Goal: Task Accomplishment & Management: Manage account settings

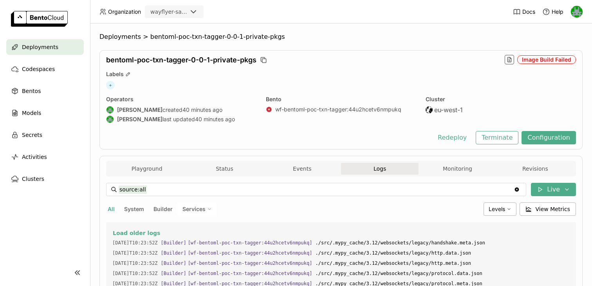
scroll to position [13237, 0]
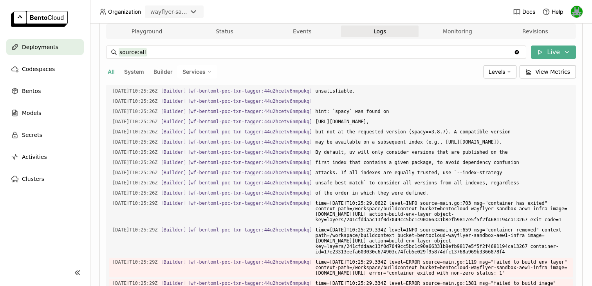
click at [44, 48] on span "Deployments" at bounding box center [40, 46] width 36 height 9
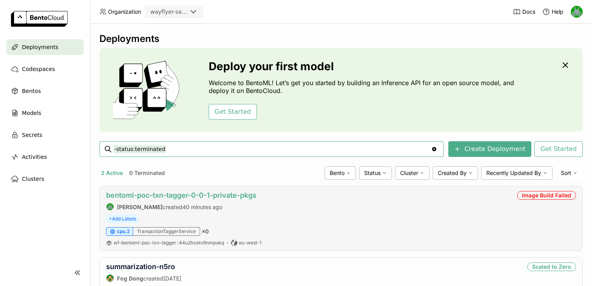
click at [146, 194] on link "bentoml-poc-txn-tagger-0-0-1-private-pkgs" at bounding box center [181, 195] width 150 height 8
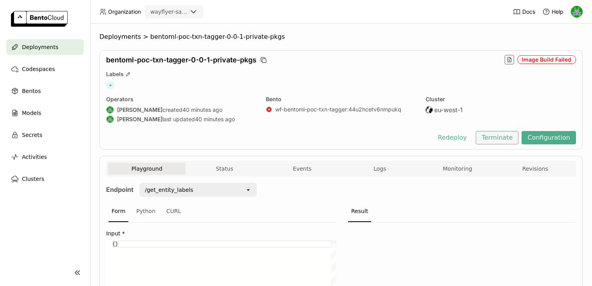
click at [503, 139] on button "Terminate" at bounding box center [497, 137] width 43 height 13
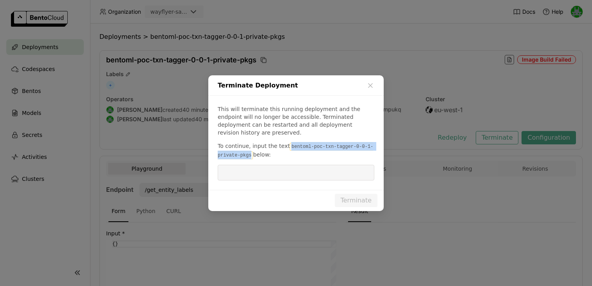
drag, startPoint x: 287, startPoint y: 141, endPoint x: 251, endPoint y: 149, distance: 37.3
click at [251, 149] on code "bentoml-poc-txn-tagger-0-0-1-private-pkgs" at bounding box center [295, 151] width 155 height 16
copy code "bentoml-poc-txn-tagger-0-0-1-private-pkgs"
click at [248, 165] on input "dialog" at bounding box center [295, 172] width 147 height 15
paste input "bentoml-poc-txn-tagger-0-0-1-private-pkgs"
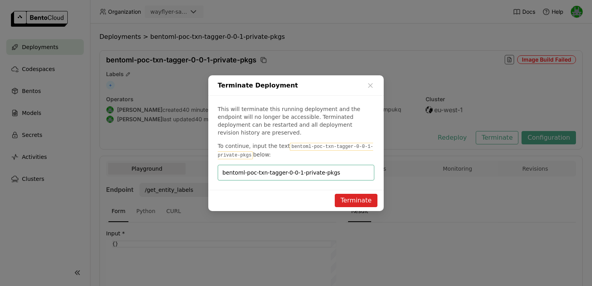
type input "bentoml-poc-txn-tagger-0-0-1-private-pkgs"
click at [365, 195] on button "Terminate" at bounding box center [356, 199] width 43 height 13
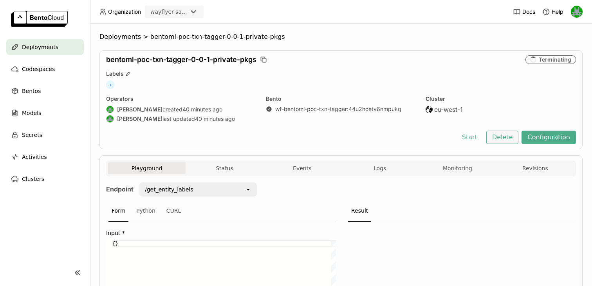
click at [496, 141] on button "Delete" at bounding box center [502, 136] width 33 height 13
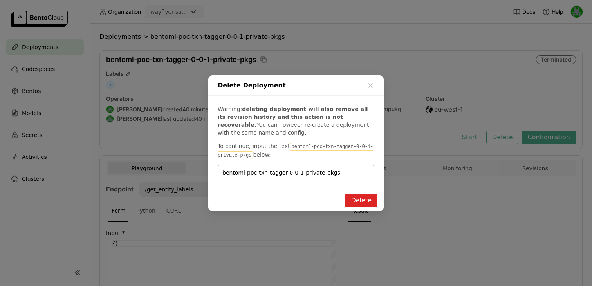
type input "bentoml-poc-txn-tagger-0-0-1-private-pkgs"
click at [354, 195] on button "Delete" at bounding box center [361, 199] width 33 height 13
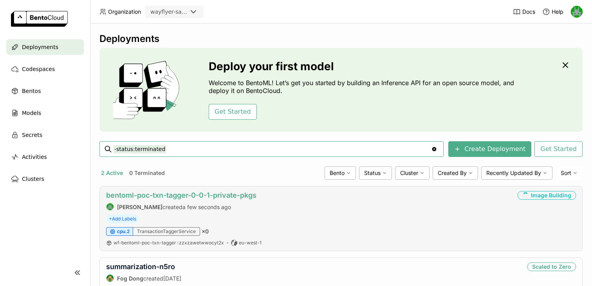
click at [192, 191] on link "bentoml-poc-txn-tagger-0-0-1-private-pkgs" at bounding box center [181, 195] width 150 height 8
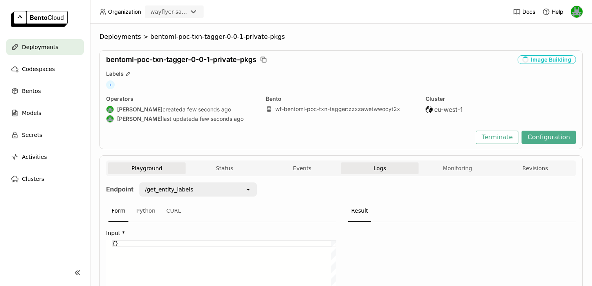
click at [372, 163] on button "Logs" at bounding box center [380, 168] width 78 height 12
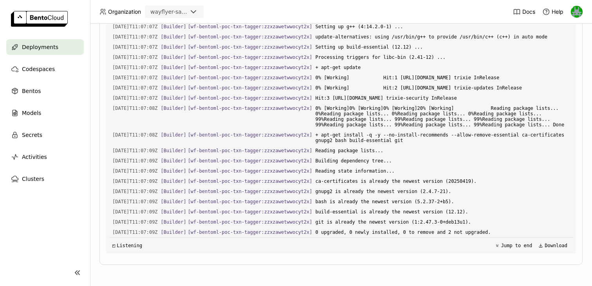
scroll to position [12172, 0]
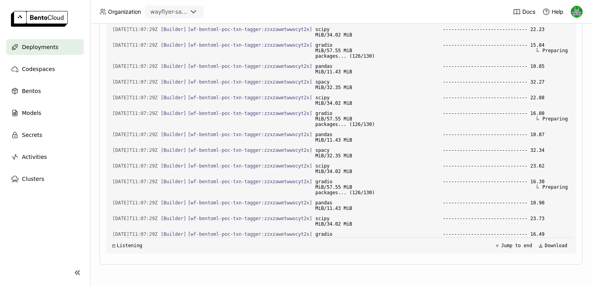
scroll to position [14515, 0]
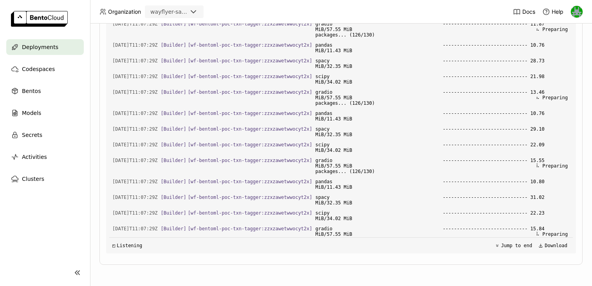
click at [34, 42] on div "Deployments" at bounding box center [45, 47] width 78 height 16
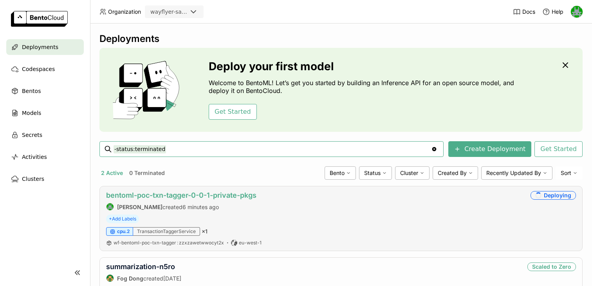
click at [185, 195] on link "bentoml-poc-txn-tagger-0-0-1-private-pkgs" at bounding box center [181, 195] width 150 height 8
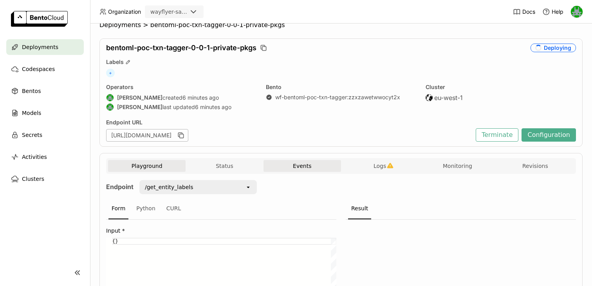
scroll to position [16, 0]
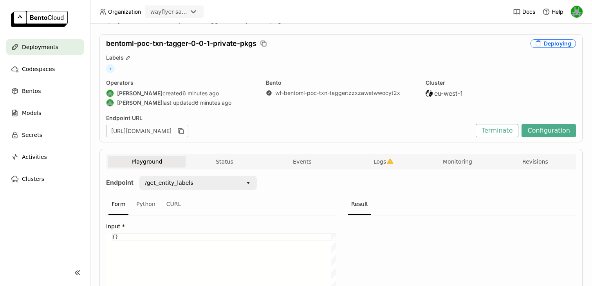
click at [353, 154] on div "Playground Status Events Logs Monitoring Revisions" at bounding box center [341, 162] width 470 height 16
click at [364, 160] on button "Logs" at bounding box center [380, 161] width 78 height 12
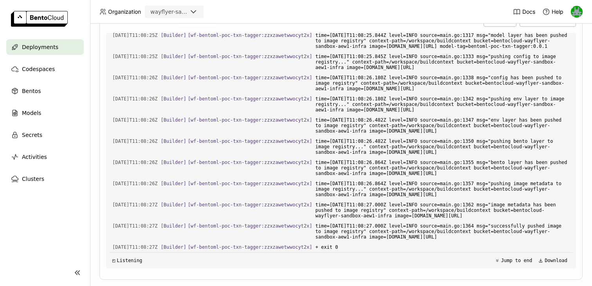
scroll to position [213, 0]
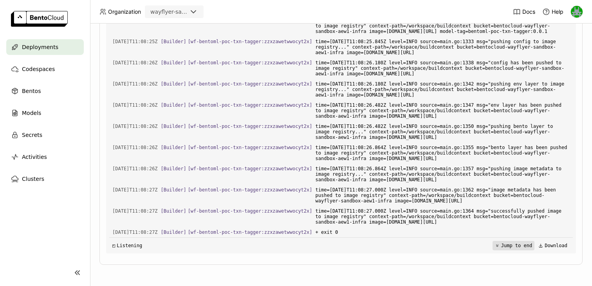
click at [504, 243] on button "Jump to end" at bounding box center [514, 244] width 42 height 9
click at [61, 47] on div "Deployments" at bounding box center [45, 47] width 78 height 16
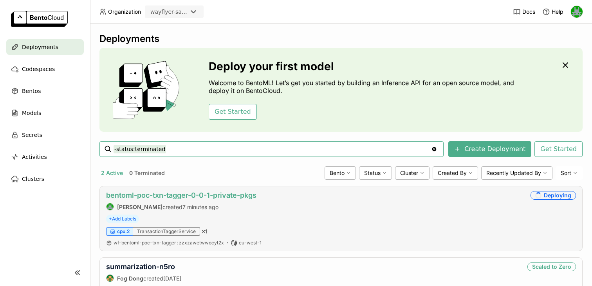
click at [156, 194] on link "bentoml-poc-txn-tagger-0-0-1-private-pkgs" at bounding box center [181, 195] width 150 height 8
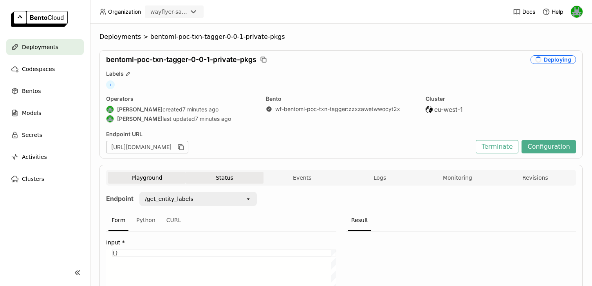
click at [215, 173] on button "Status" at bounding box center [225, 178] width 78 height 12
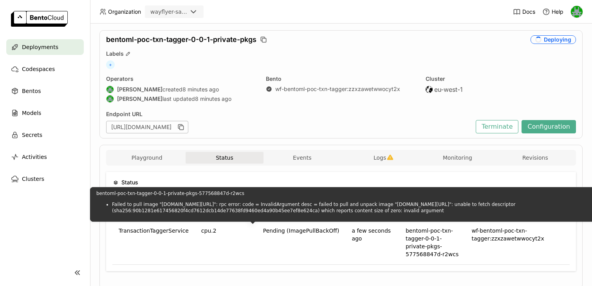
drag, startPoint x: 448, startPoint y: 219, endPoint x: 133, endPoint y: 208, distance: 315.9
click at [133, 208] on li "Failed to pull image "103991883123.dkr.ecr.eu-west-1.amazonaws.com/bentocloud-w…" at bounding box center [394, 207] width 564 height 13
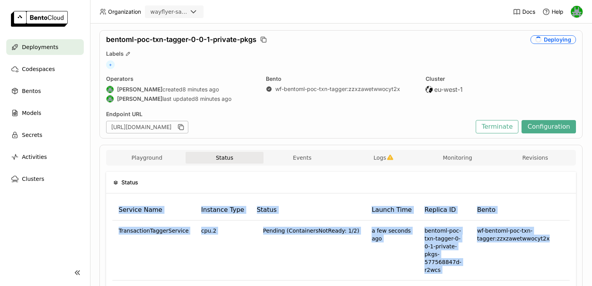
drag, startPoint x: 243, startPoint y: 218, endPoint x: 186, endPoint y: 201, distance: 59.1
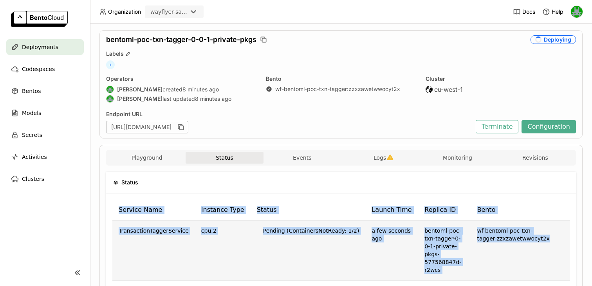
click at [274, 255] on td "Pending (ContainersNotReady: 1/2)" at bounding box center [308, 250] width 115 height 60
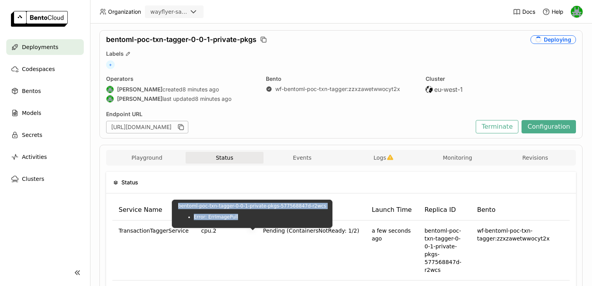
drag, startPoint x: 240, startPoint y: 218, endPoint x: 179, endPoint y: 206, distance: 62.5
click at [179, 206] on div "bentoml-poc-txn-tagger-0-0-1-private-pkgs-577568847d-r2wcs Error: ErrImagePull" at bounding box center [252, 211] width 148 height 17
copy div "bentoml-poc-txn-tagger-0-0-1-private-pkgs-577568847d-r2wcs Error: ErrImagePull"
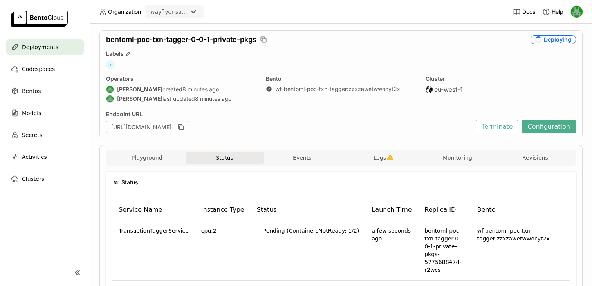
click at [389, 165] on div "Playground Status Events Logs Monitoring Revisions" at bounding box center [341, 159] width 466 height 14
click at [384, 158] on span "Logs" at bounding box center [380, 157] width 13 height 7
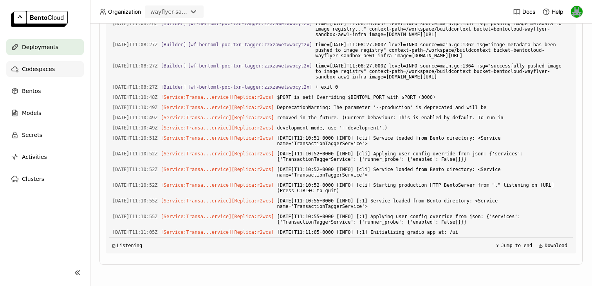
scroll to position [2975, 0]
click at [56, 49] on div "Deployments" at bounding box center [45, 47] width 78 height 16
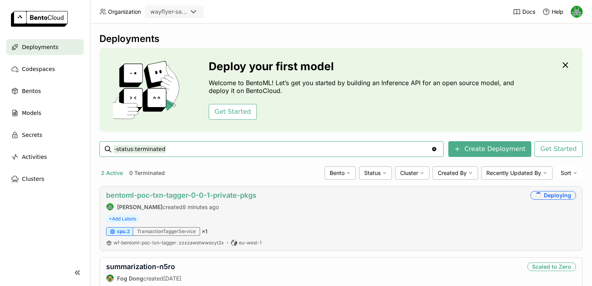
click at [160, 196] on link "bentoml-poc-txn-tagger-0-0-1-private-pkgs" at bounding box center [181, 195] width 150 height 8
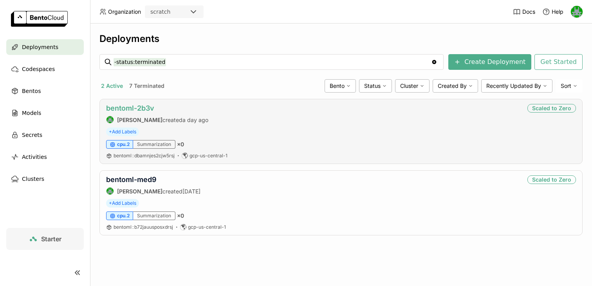
click at [135, 106] on link "bentoml-2b3v" at bounding box center [130, 108] width 48 height 8
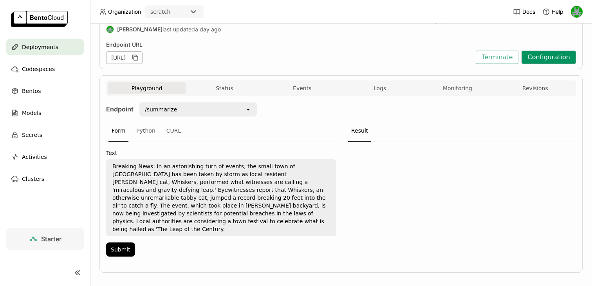
click at [541, 52] on button "Configuration" at bounding box center [549, 57] width 54 height 13
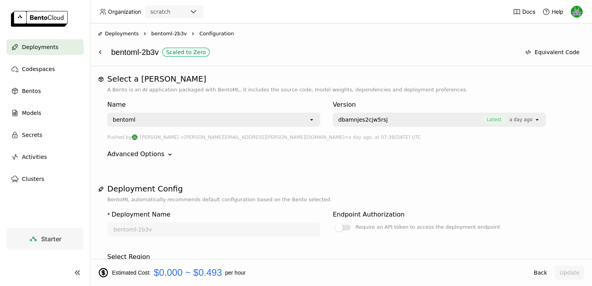
click at [575, 12] on img at bounding box center [577, 12] width 12 height 12
click at [553, 38] on span "Billing" at bounding box center [558, 41] width 14 height 7
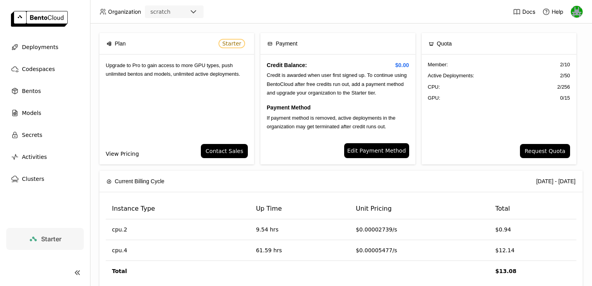
click at [129, 150] on link "View Pricing" at bounding box center [122, 153] width 33 height 9
click at [46, 48] on span "Deployments" at bounding box center [40, 46] width 36 height 9
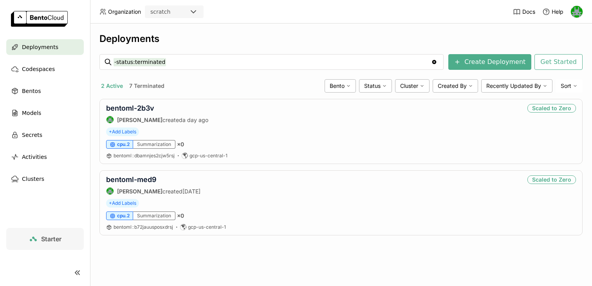
click at [173, 12] on div "scratch" at bounding box center [167, 11] width 43 height 11
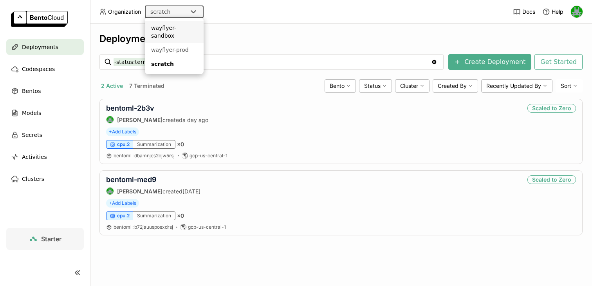
click at [178, 30] on div "wayflyer-sandbox" at bounding box center [174, 32] width 46 height 16
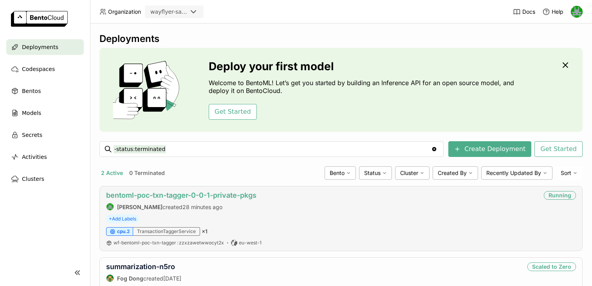
click at [152, 194] on link "bentoml-poc-txn-tagger-0-0-1-private-pkgs" at bounding box center [181, 195] width 150 height 8
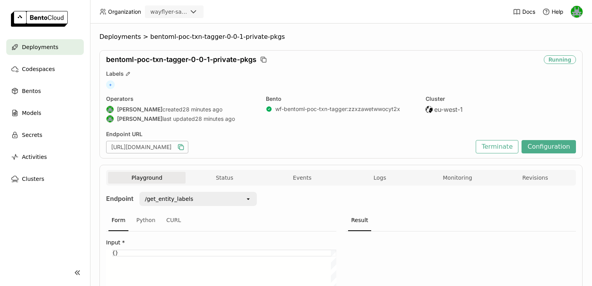
click at [185, 146] on icon "button" at bounding box center [181, 147] width 8 height 8
click at [493, 147] on button "Terminate" at bounding box center [497, 146] width 43 height 13
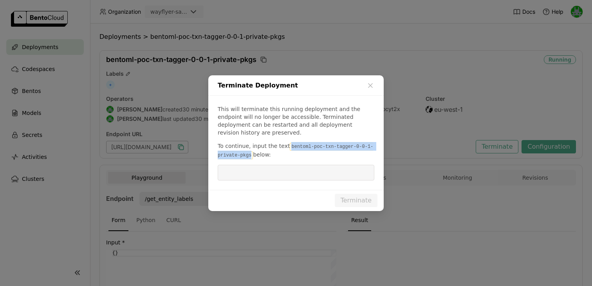
drag, startPoint x: 287, startPoint y: 142, endPoint x: 251, endPoint y: 149, distance: 36.7
click at [251, 149] on code "bentoml-poc-txn-tagger-0-0-1-private-pkgs" at bounding box center [295, 151] width 155 height 16
copy code "bentoml-poc-txn-tagger-0-0-1-private-pkgs"
click at [252, 166] on input "dialog" at bounding box center [295, 172] width 147 height 15
paste input "bentoml-poc-txn-tagger-0-0-1-private-pkgs"
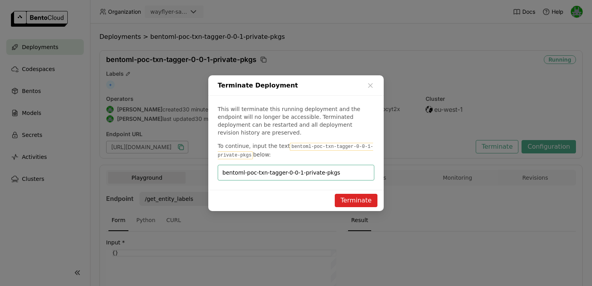
type input "bentoml-poc-txn-tagger-0-0-1-private-pkgs"
click at [364, 193] on button "Terminate" at bounding box center [356, 199] width 43 height 13
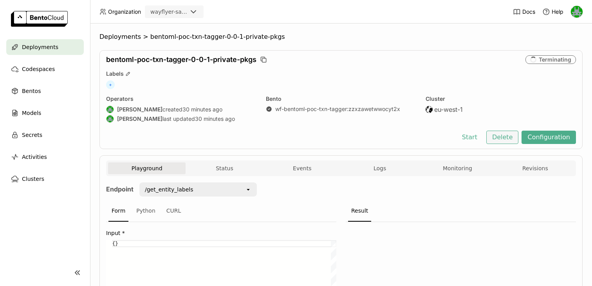
click at [508, 141] on button "Delete" at bounding box center [502, 136] width 33 height 13
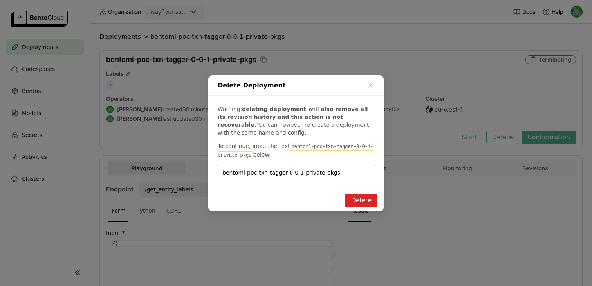
type input "bentoml-poc-txn-tagger-0-0-1-private-pkgs"
click at [362, 200] on button "Delete" at bounding box center [361, 199] width 33 height 13
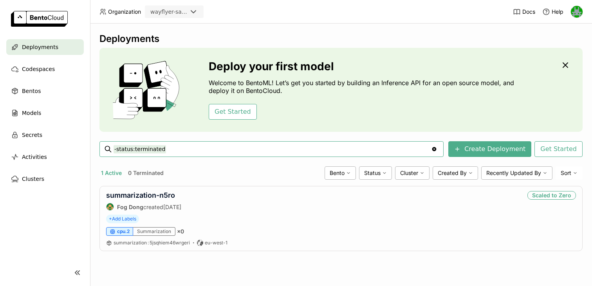
click at [155, 11] on div "wayflyer-sandbox" at bounding box center [168, 12] width 37 height 8
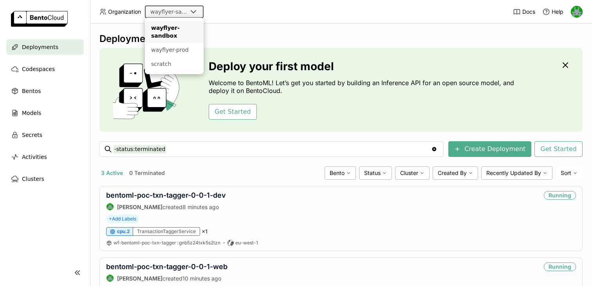
click at [112, 13] on span "Organization" at bounding box center [124, 11] width 33 height 7
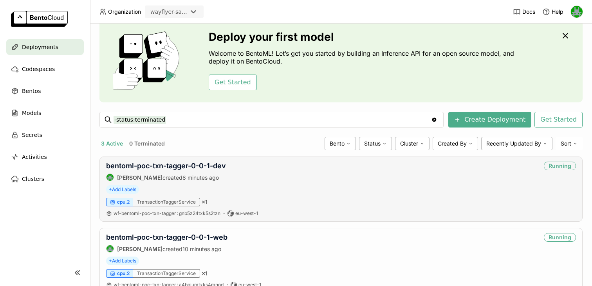
scroll to position [31, 0]
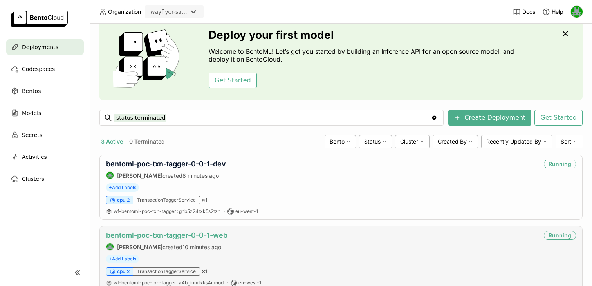
click at [156, 235] on link "bentoml-poc-txn-tagger-0-0-1-web" at bounding box center [166, 235] width 121 height 8
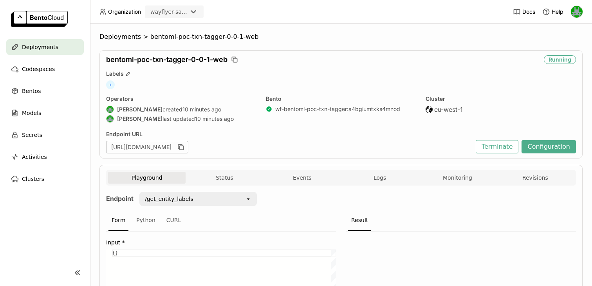
click at [188, 142] on div "[URL][DOMAIN_NAME]" at bounding box center [147, 147] width 82 height 13
click at [185, 145] on icon "button" at bounding box center [181, 147] width 8 height 8
